Goal: Information Seeking & Learning: Stay updated

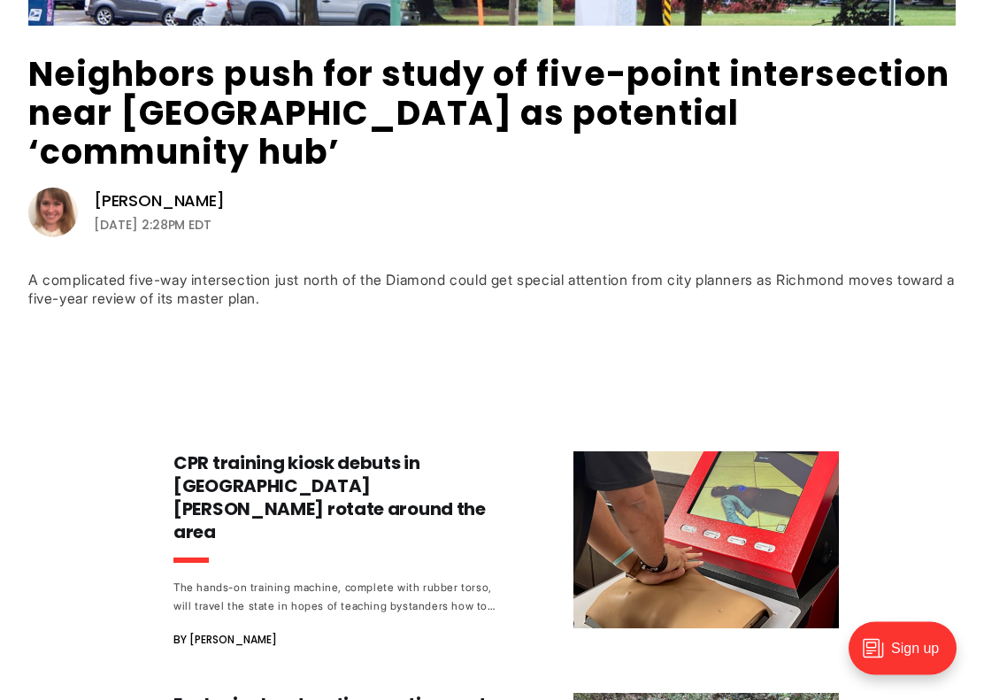
scroll to position [624, 0]
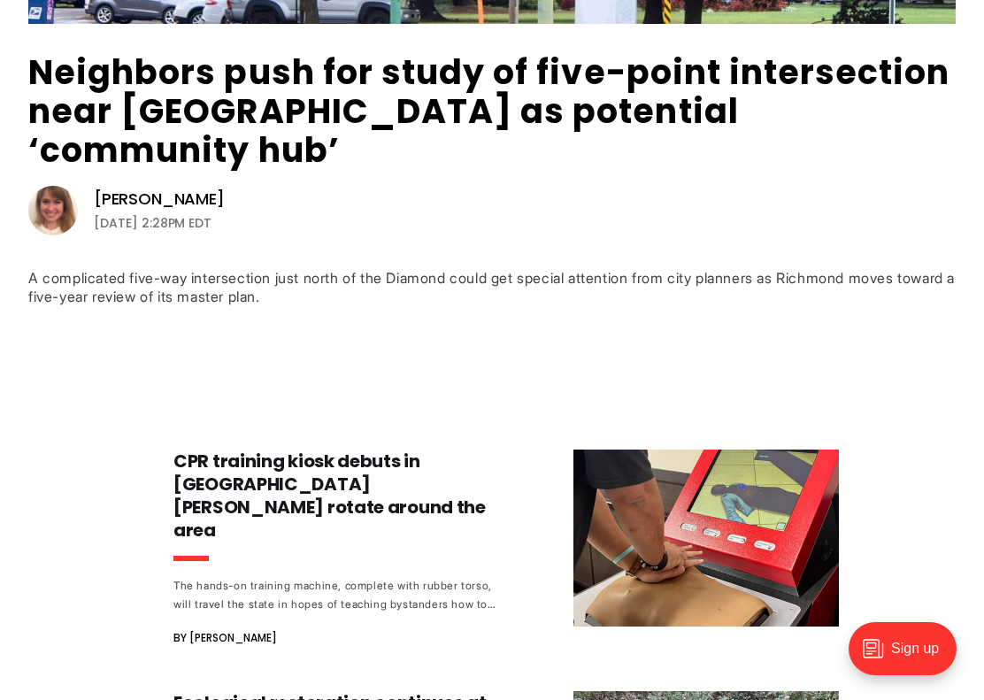
click at [532, 269] on div "A complicated five-way intersection just north of the Diamond could get special…" at bounding box center [492, 287] width 928 height 37
click at [506, 269] on div "A complicated five-way intersection just north of the Diamond could get special…" at bounding box center [492, 287] width 928 height 37
click at [502, 269] on div "A complicated five-way intersection just north of the Diamond could get special…" at bounding box center [492, 287] width 928 height 37
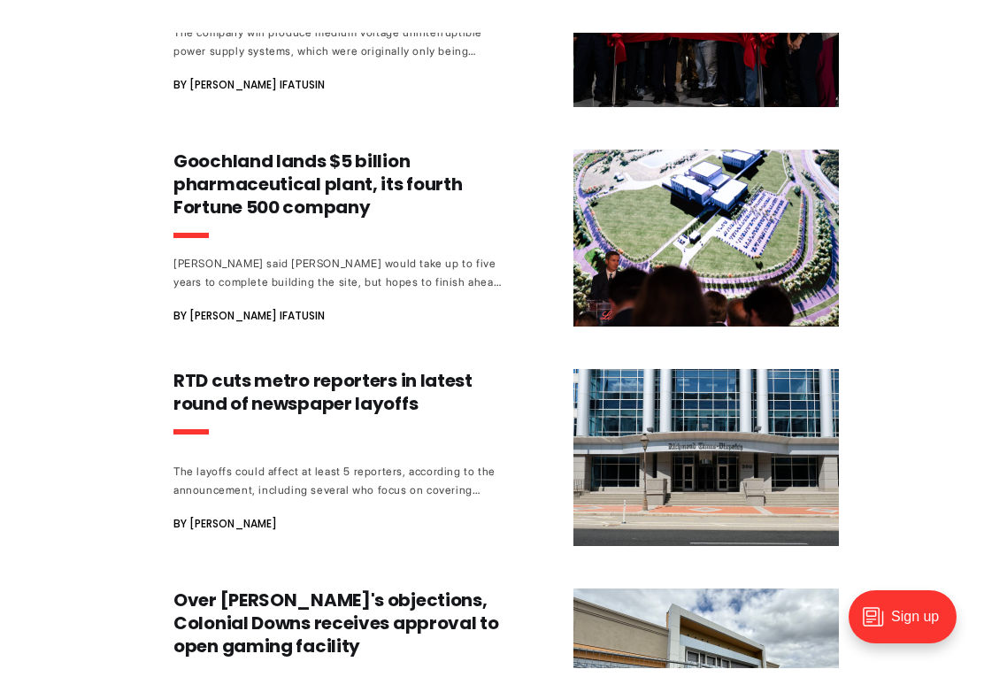
scroll to position [1639, 0]
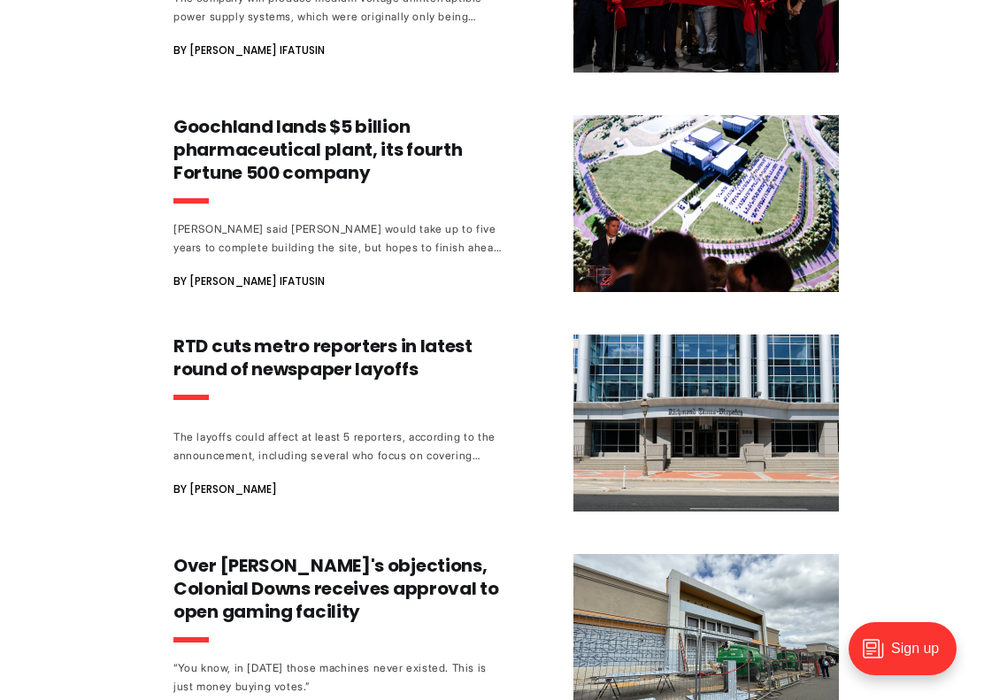
click at [383, 335] on h3 "RTD cuts metro reporters in latest round of newspaper layoffs" at bounding box center [337, 358] width 329 height 46
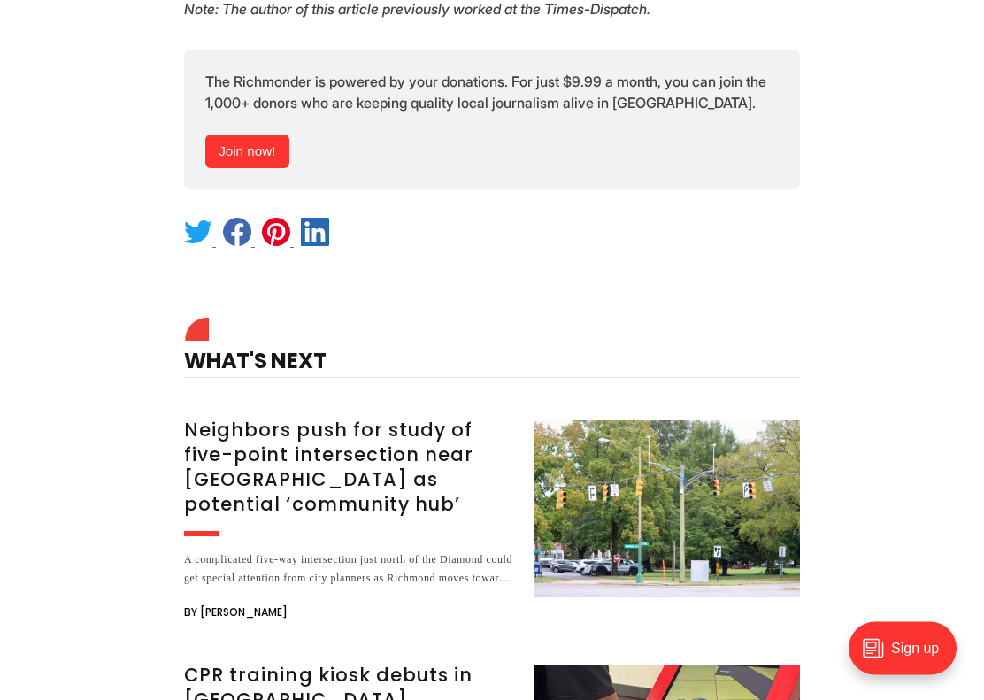
scroll to position [1958, 0]
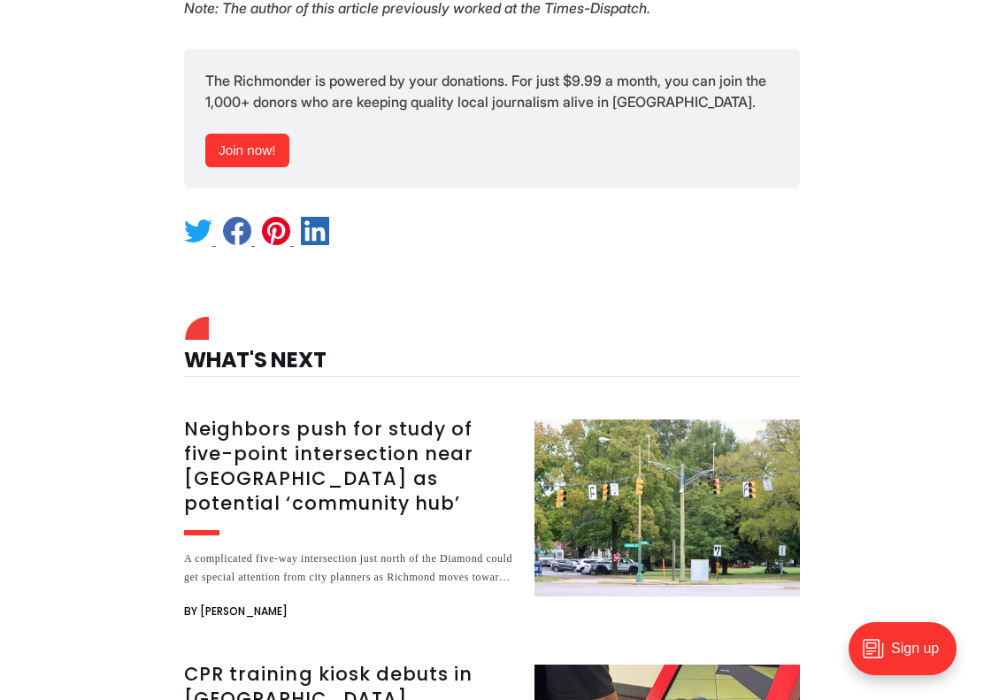
click at [366, 417] on h3 "Neighbors push for study of five-point intersection near [GEOGRAPHIC_DATA] as p…" at bounding box center [348, 466] width 329 height 99
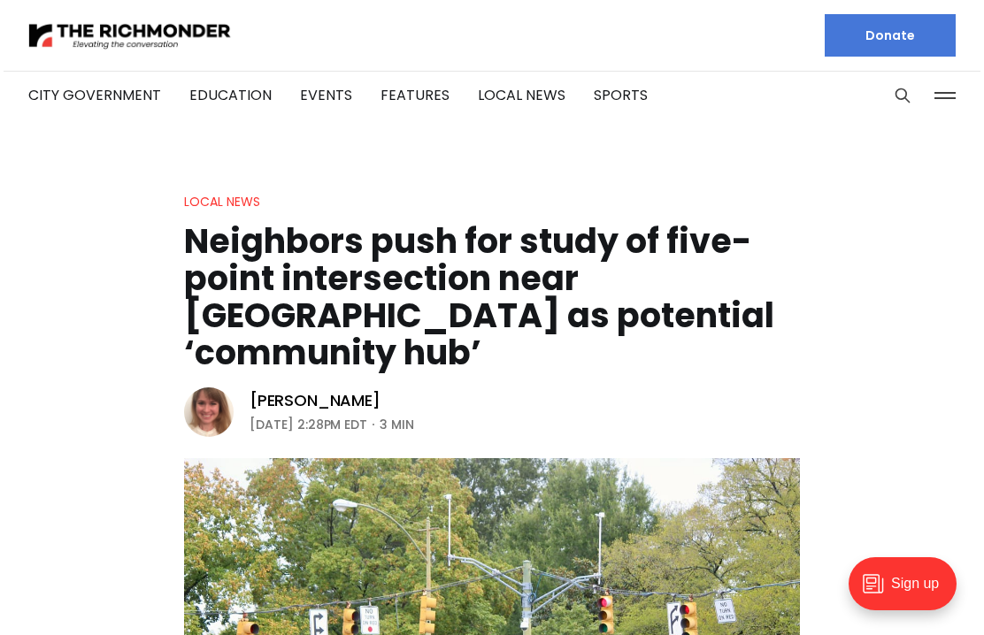
click at [496, 96] on link "Local News" at bounding box center [522, 95] width 88 height 20
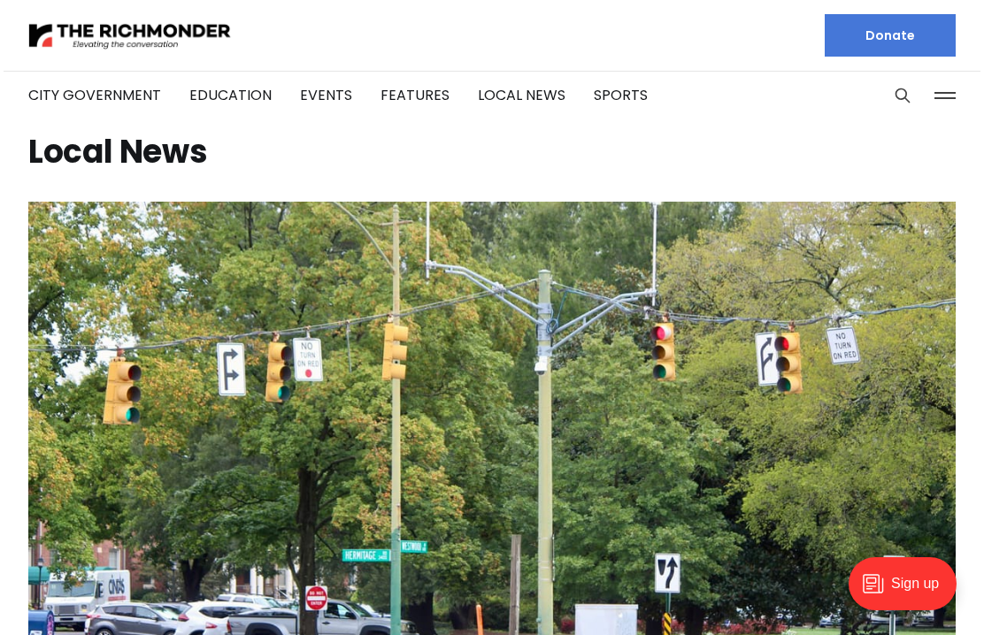
click at [403, 91] on link "Features" at bounding box center [415, 95] width 69 height 20
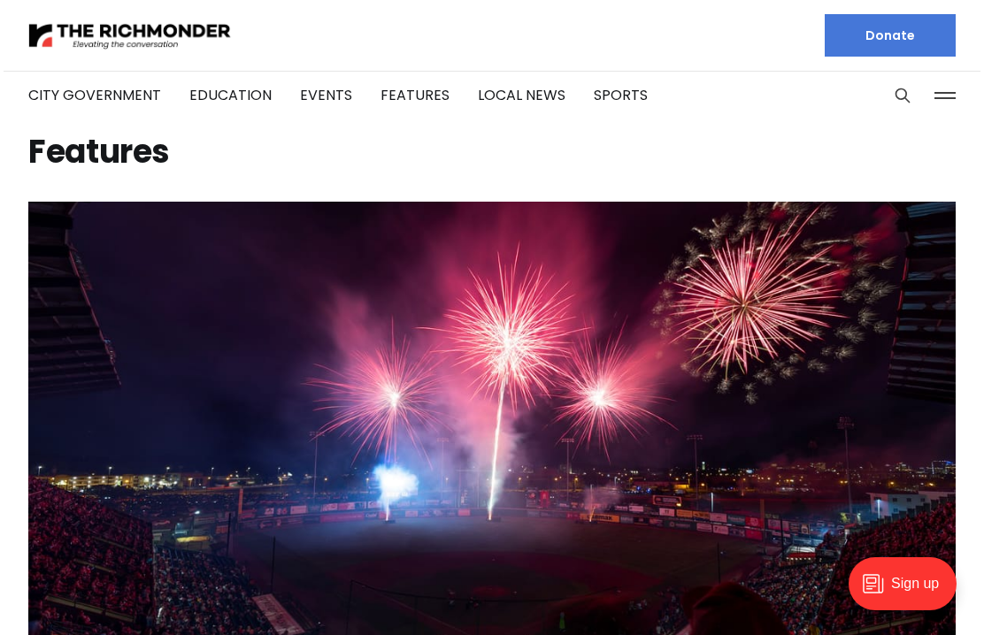
click at [116, 100] on link "City Government" at bounding box center [94, 95] width 133 height 20
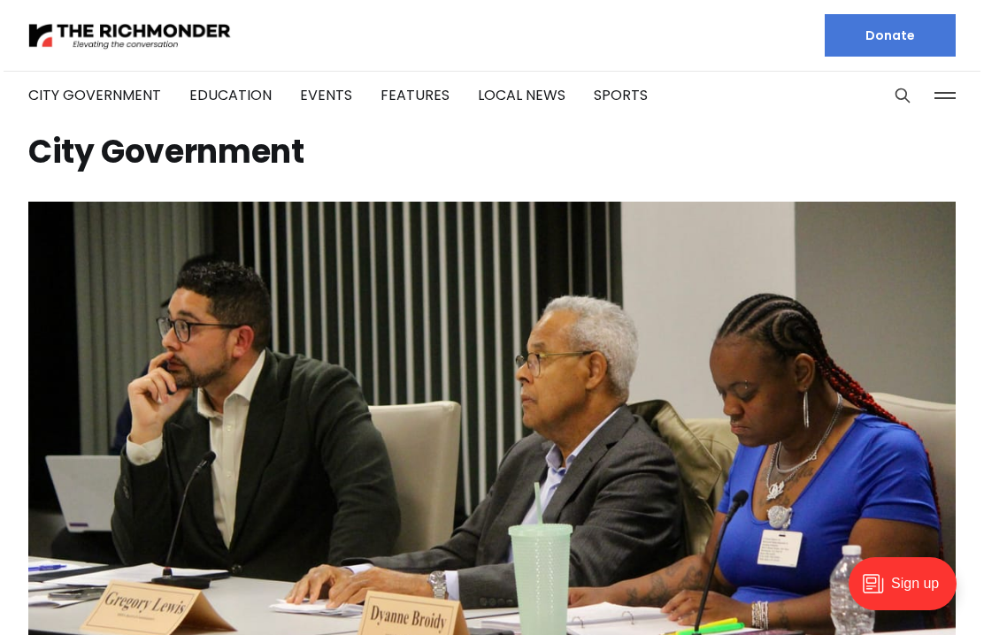
click at [249, 100] on link "Education" at bounding box center [230, 95] width 82 height 20
